Goal: Check status: Check status

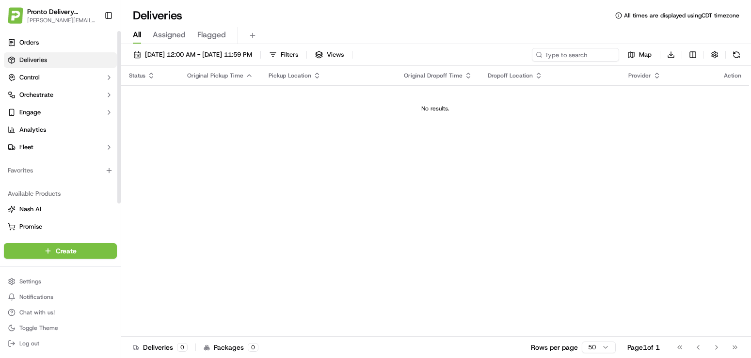
click at [45, 62] on span "Deliveries" at bounding box center [33, 60] width 28 height 9
click at [227, 52] on span "[DATE] 12:00 AM - [DATE] 11:59 PM" at bounding box center [198, 54] width 107 height 9
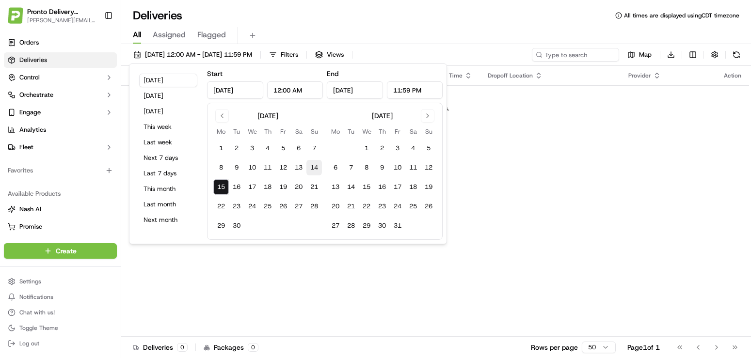
click at [313, 172] on button "14" at bounding box center [314, 168] width 16 height 16
type input "[DATE]"
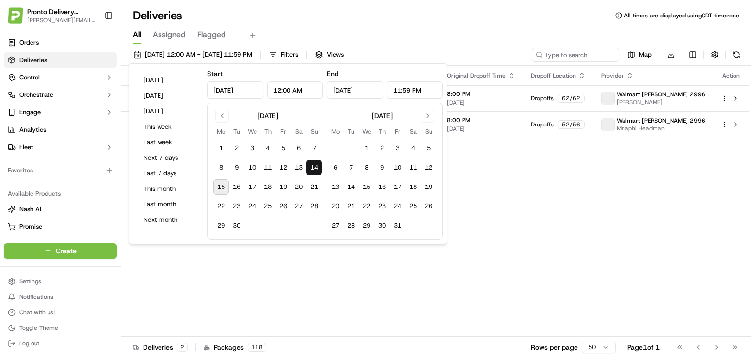
click at [312, 172] on button "14" at bounding box center [314, 168] width 16 height 16
click at [234, 274] on div "Status Original Pickup Time Pickup Location Original Dropoff Time Dropoff Locat…" at bounding box center [435, 201] width 628 height 271
